Goal: Information Seeking & Learning: Learn about a topic

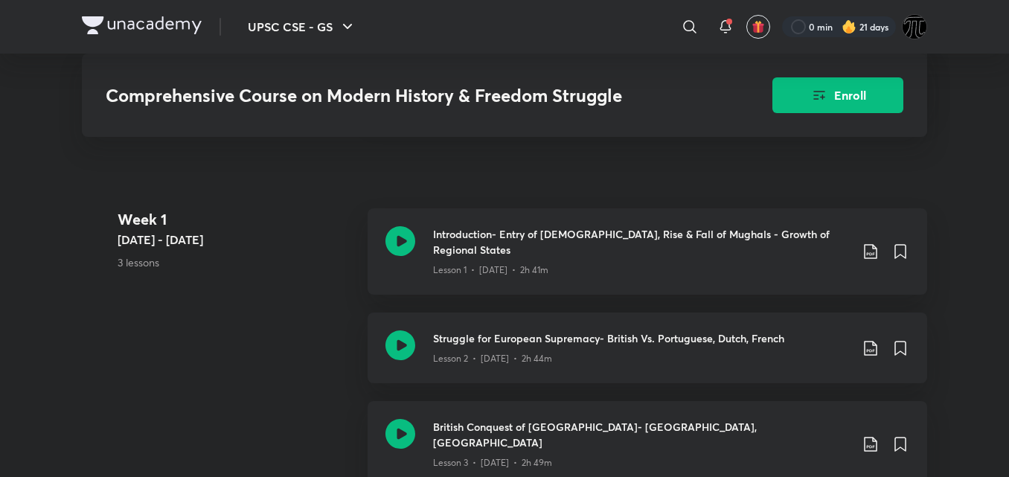
scroll to position [1061, 0]
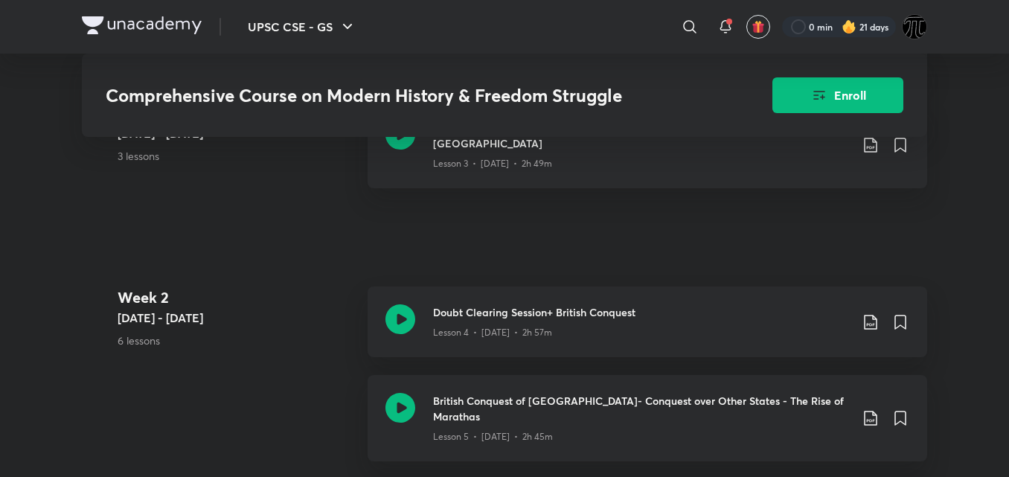
drag, startPoint x: 972, startPoint y: 264, endPoint x: 809, endPoint y: 471, distance: 263.2
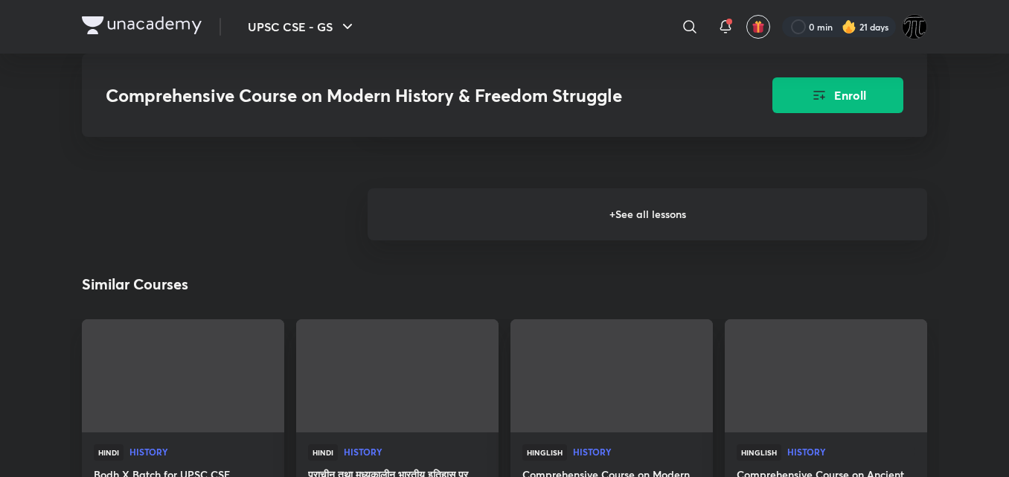
scroll to position [2399, 0]
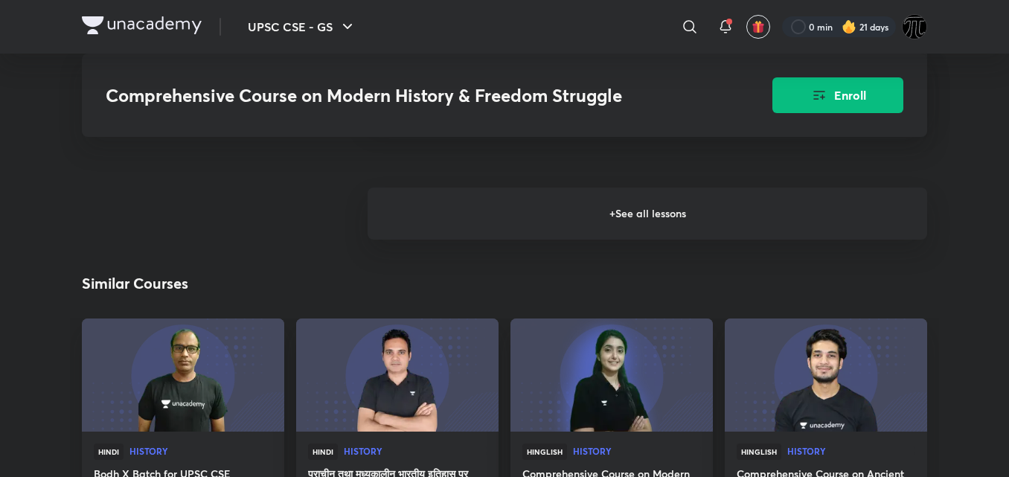
click at [638, 187] on h6 "+ See all lessons" at bounding box center [646, 213] width 559 height 52
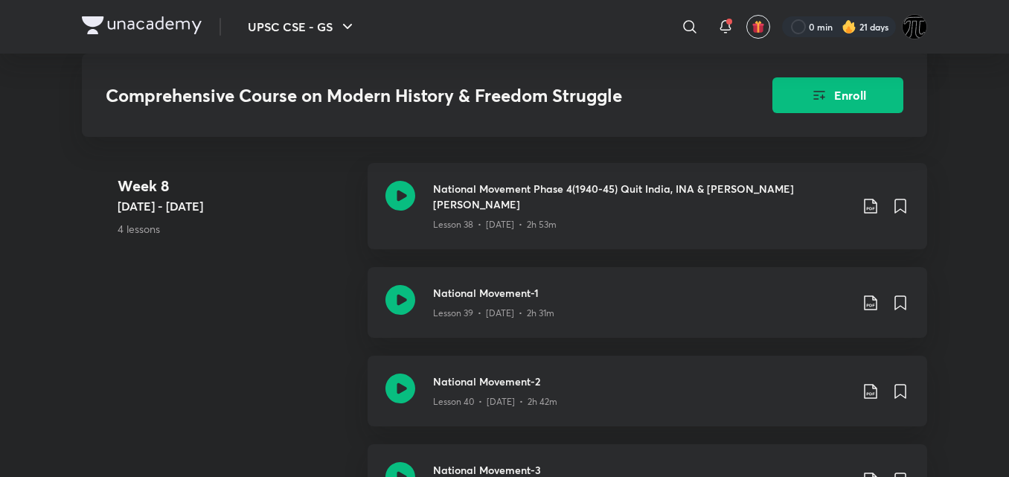
scroll to position [4941, 0]
